Goal: Task Accomplishment & Management: Use online tool/utility

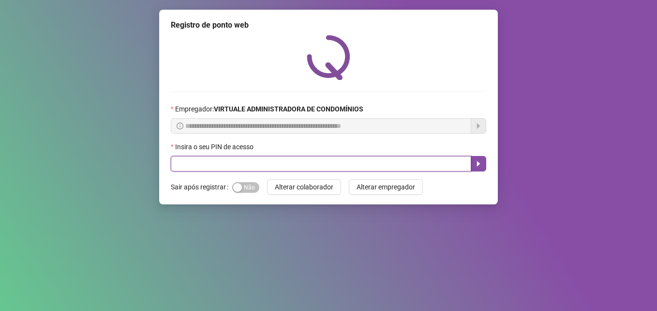
click at [226, 169] on input "text" at bounding box center [321, 163] width 301 height 15
type input "*****"
click at [482, 164] on icon "caret-right" at bounding box center [479, 164] width 8 height 8
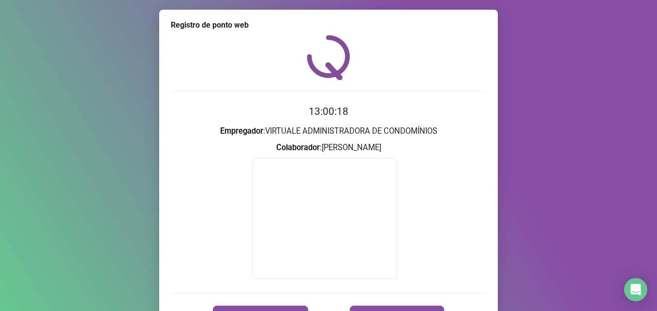
scroll to position [57, 0]
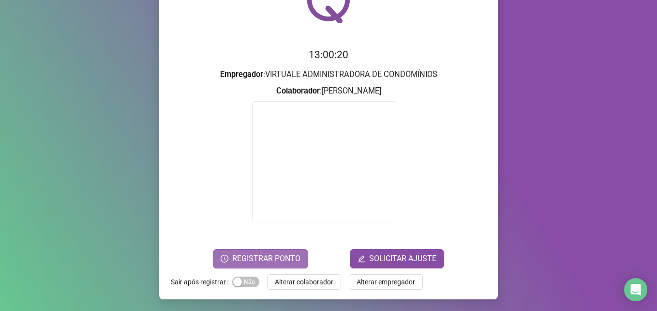
click at [275, 251] on button "REGISTRAR PONTO" at bounding box center [260, 258] width 95 height 19
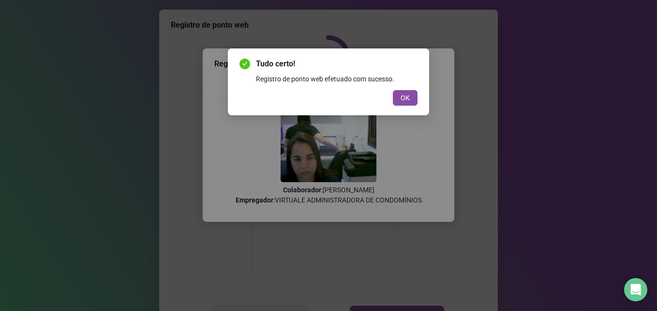
scroll to position [57, 0]
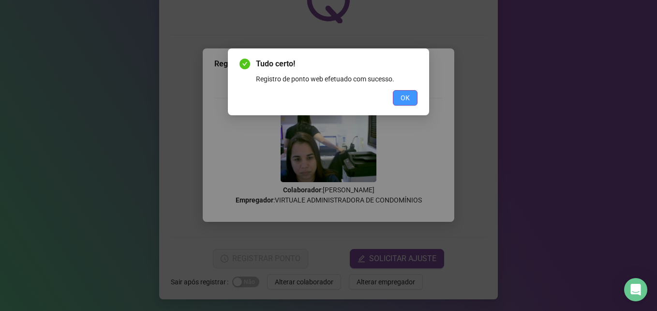
click at [414, 93] on button "OK" at bounding box center [405, 97] width 25 height 15
